Goal: Task Accomplishment & Management: Use online tool/utility

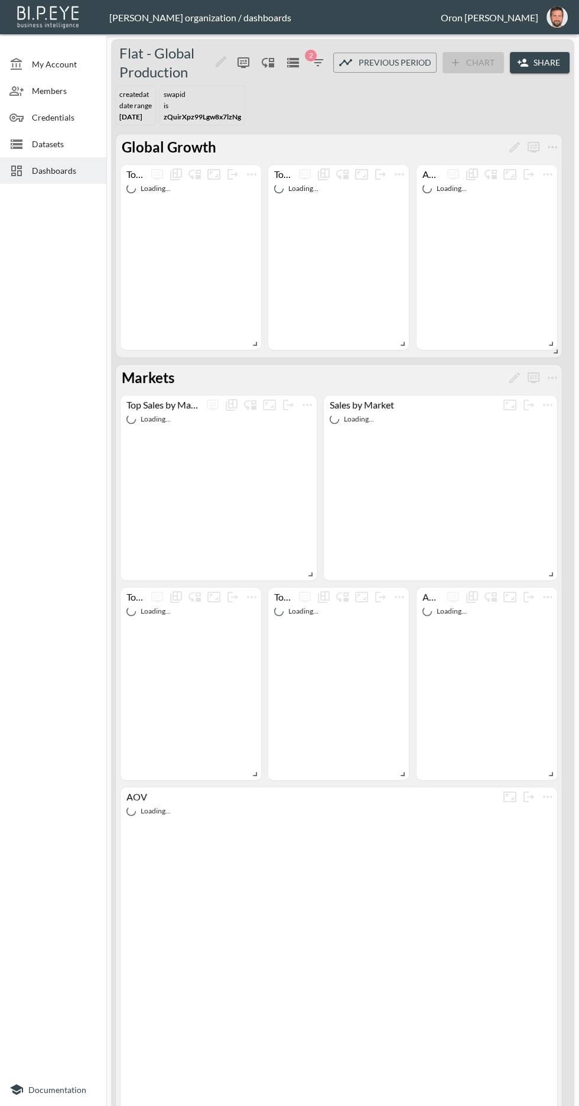
click at [60, 164] on span "Dashboards" at bounding box center [64, 170] width 65 height 12
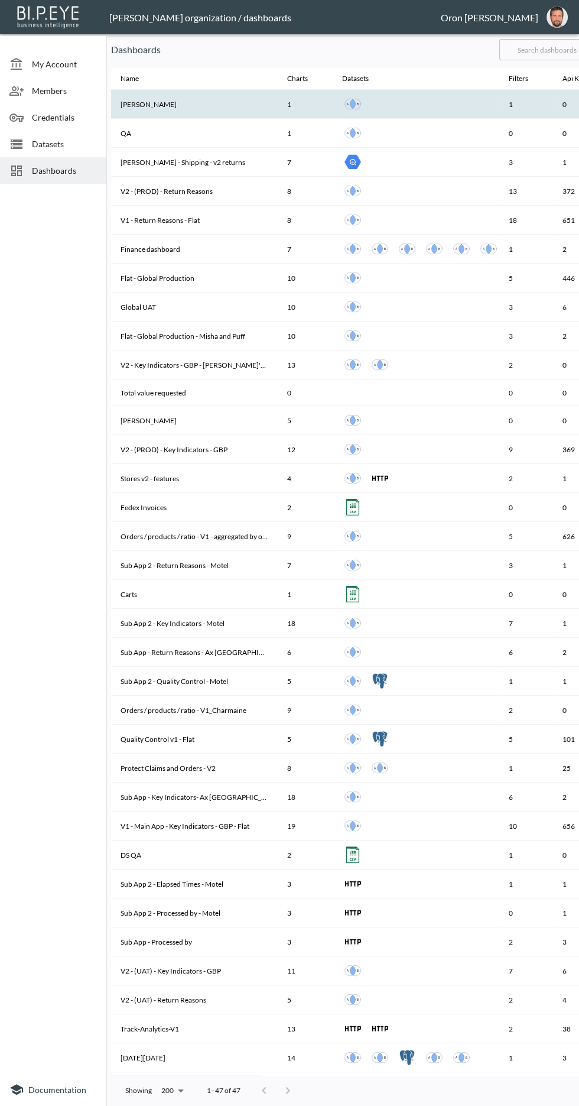
click at [197, 97] on th "[PERSON_NAME]" at bounding box center [194, 104] width 167 height 29
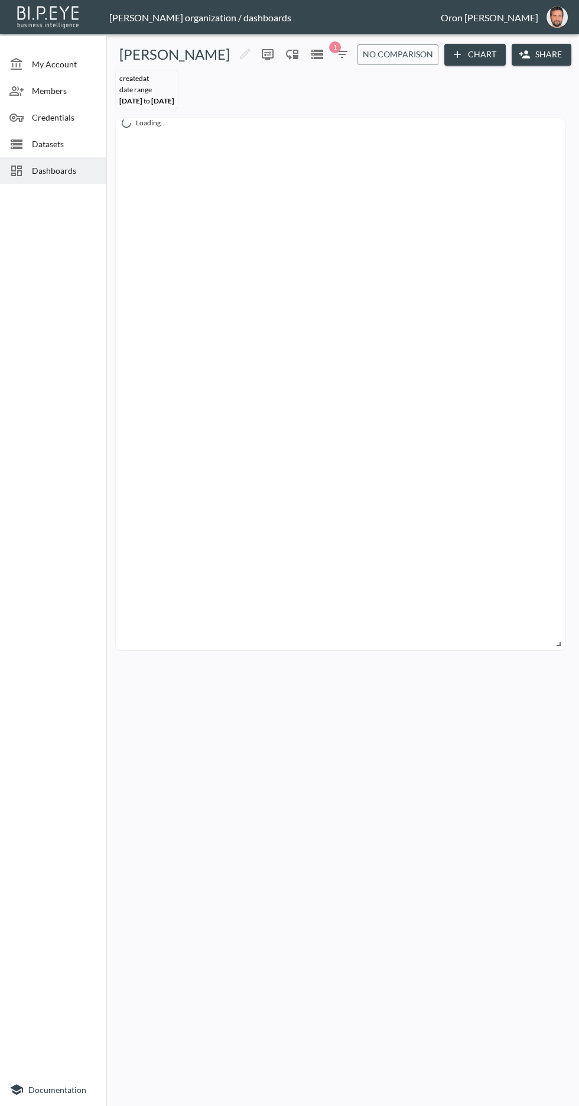
click at [523, 54] on icon "button" at bounding box center [525, 54] width 12 height 12
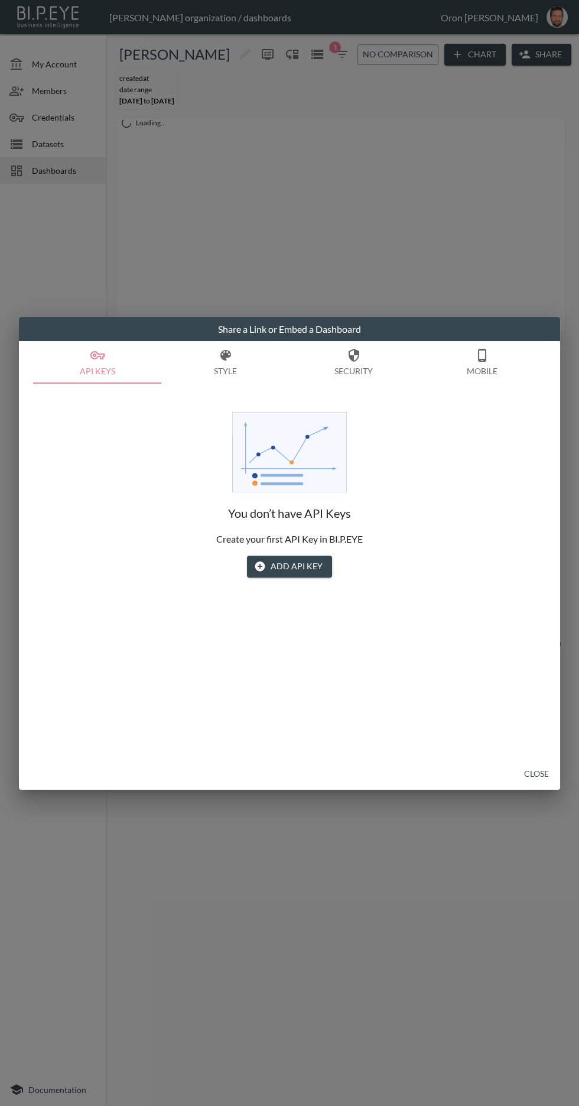
click at [314, 568] on button "Add API Key" at bounding box center [289, 567] width 85 height 22
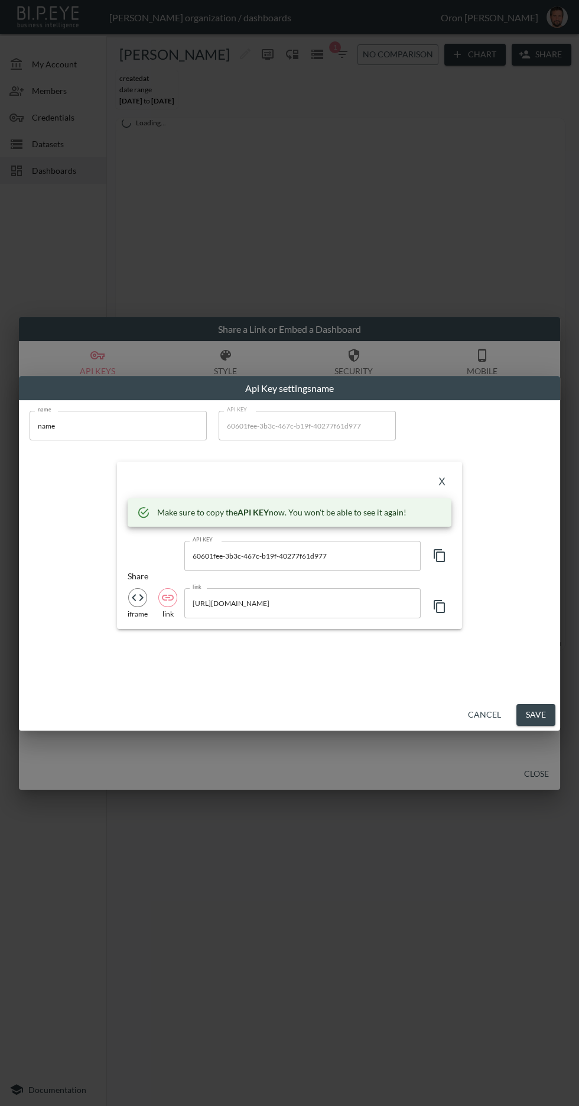
click at [444, 602] on icon "button" at bounding box center [439, 606] width 11 height 13
click at [475, 718] on button "Cancel" at bounding box center [485, 715] width 43 height 22
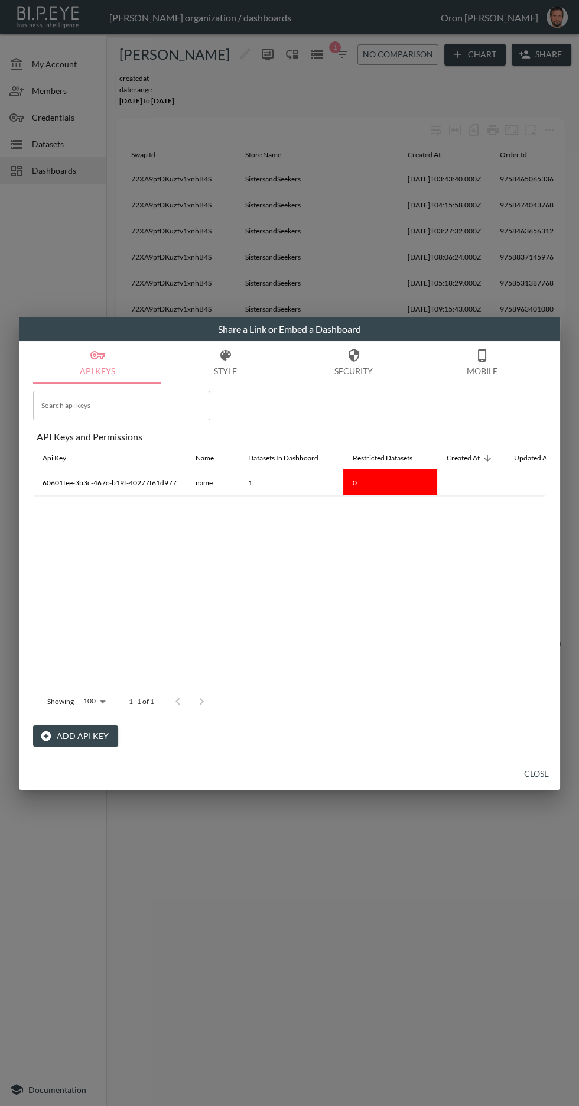
click at [459, 365] on button "Mobile" at bounding box center [482, 362] width 128 height 43
click at [515, 355] on button "Mobile" at bounding box center [482, 362] width 128 height 43
click at [499, 357] on button "Mobile" at bounding box center [482, 362] width 128 height 43
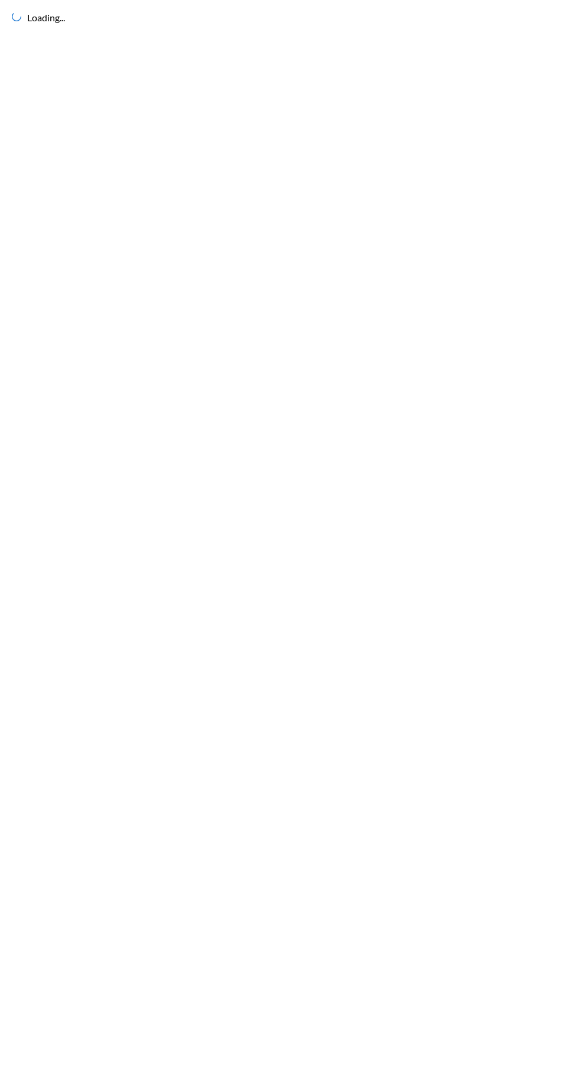
scroll to position [11, 0]
